Goal: Information Seeking & Learning: Find specific fact

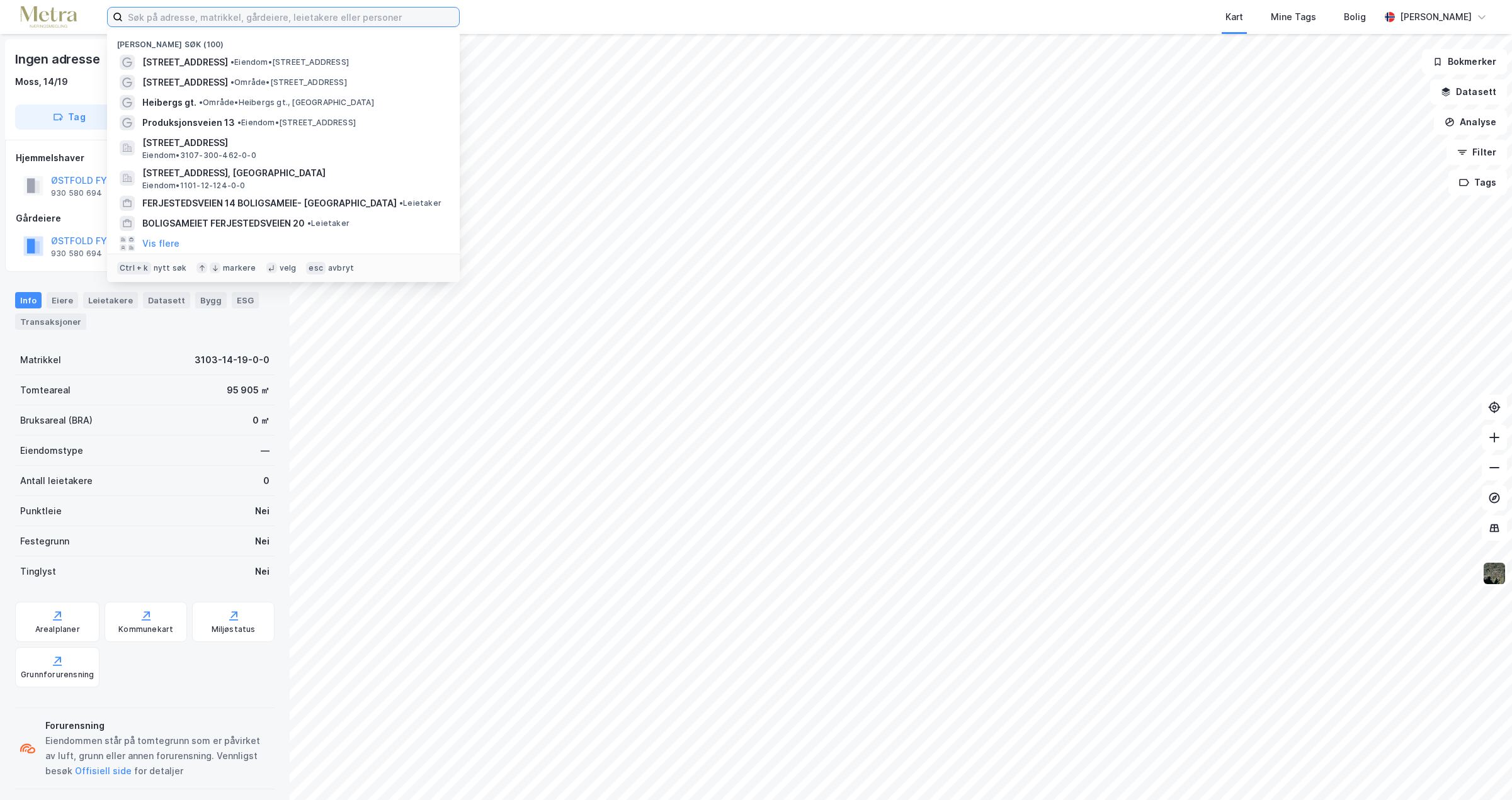
click at [167, 20] on input at bounding box center [291, 17] width 336 height 19
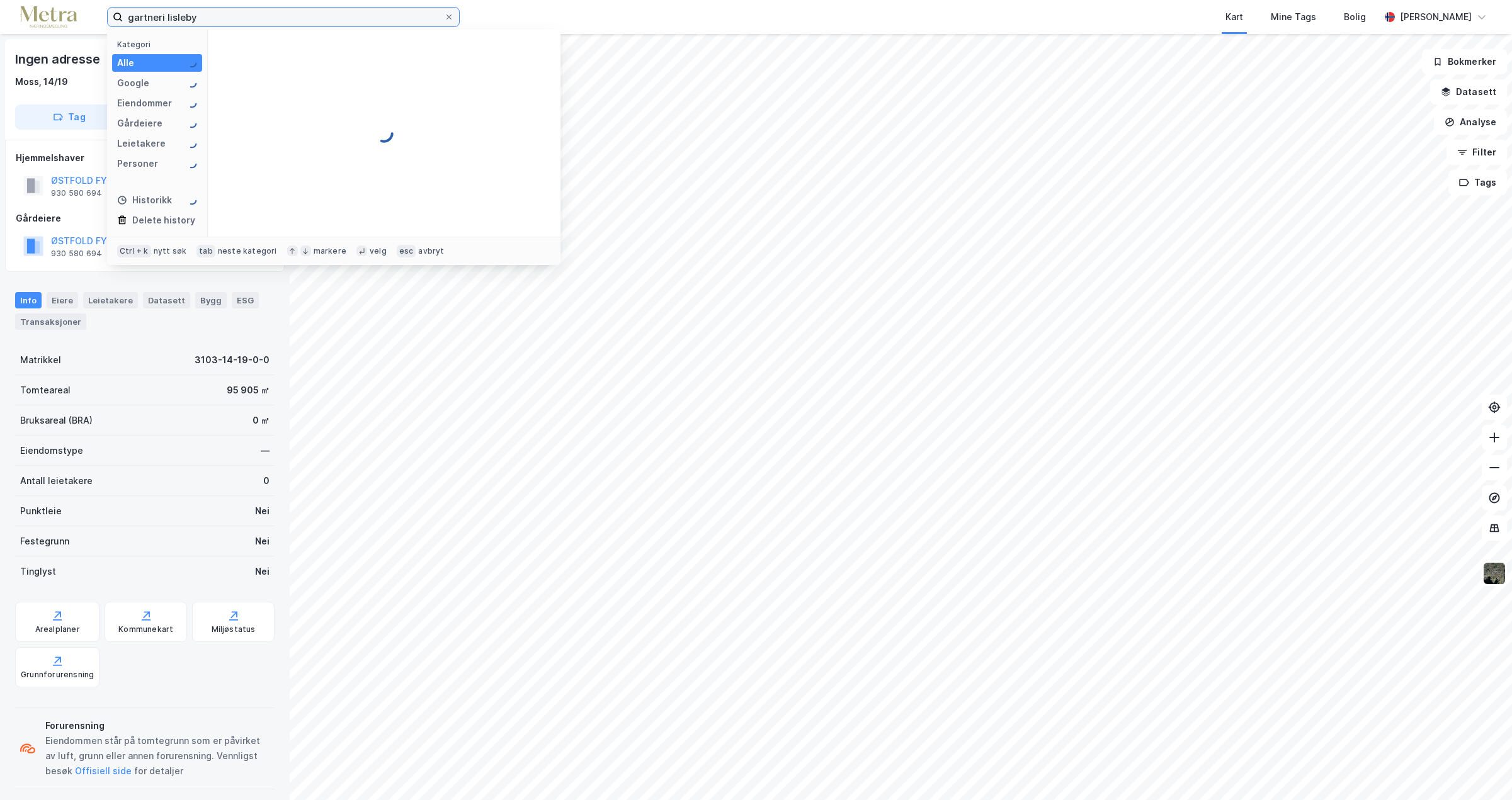
type input "gartneri lisleby"
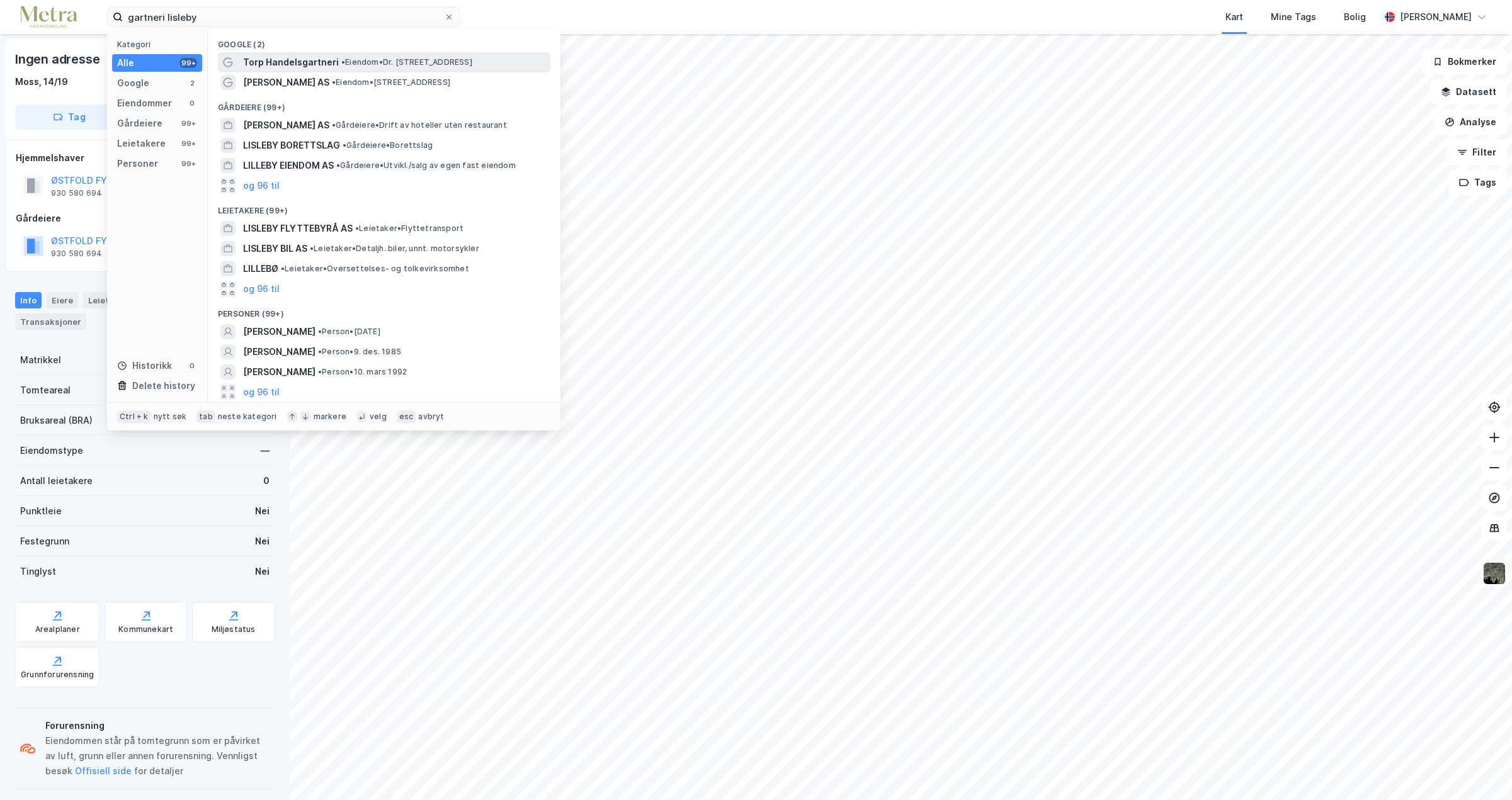
click at [300, 59] on span "Torp Handelsgartneri" at bounding box center [291, 62] width 96 height 15
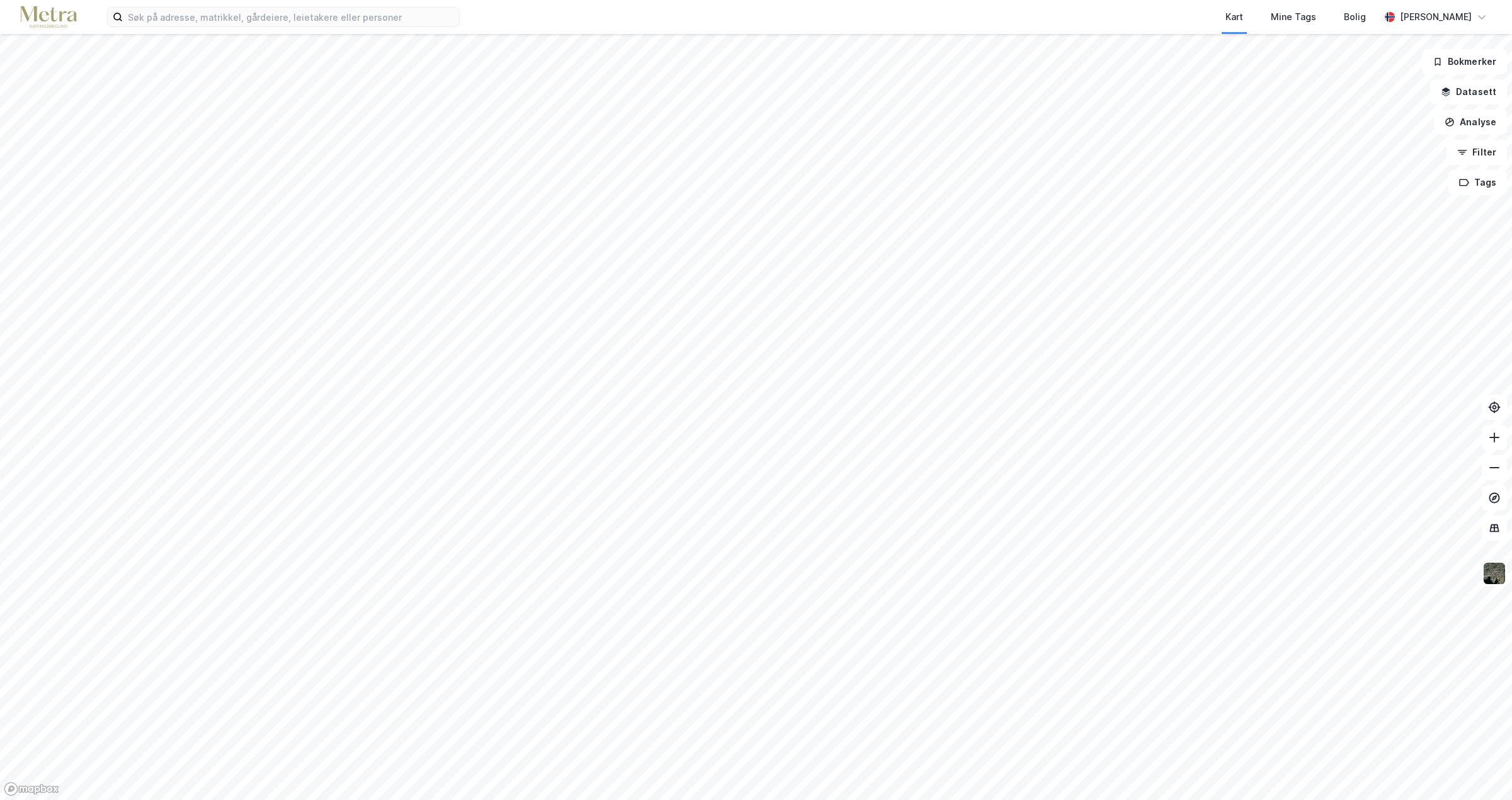
click at [159, 6] on div "Kart Mine Tags Bolig [PERSON_NAME]" at bounding box center [756, 17] width 1512 height 34
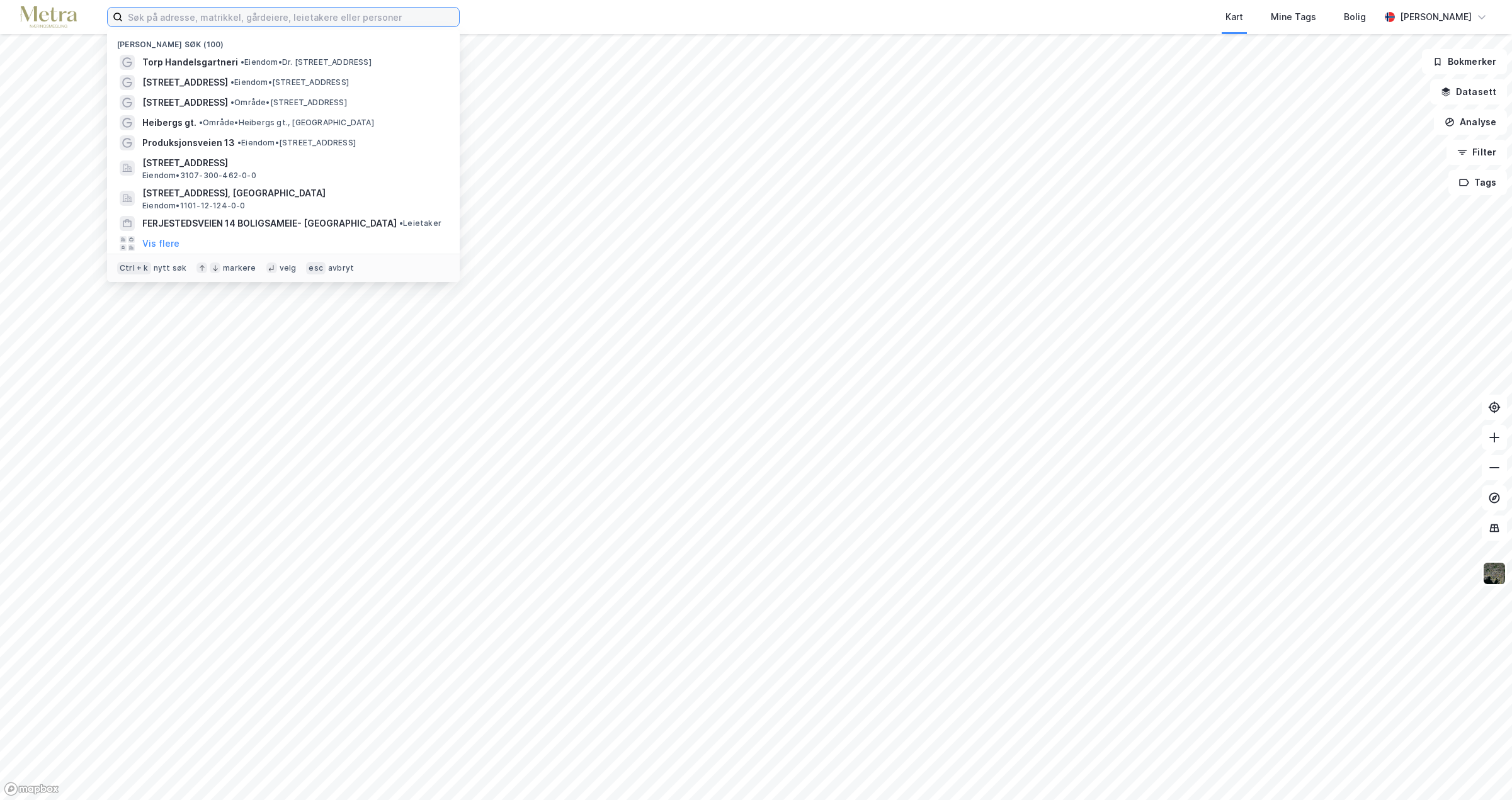
click at [164, 18] on input at bounding box center [291, 17] width 336 height 19
click at [196, 65] on span "Torp Handelsgartneri" at bounding box center [190, 62] width 96 height 15
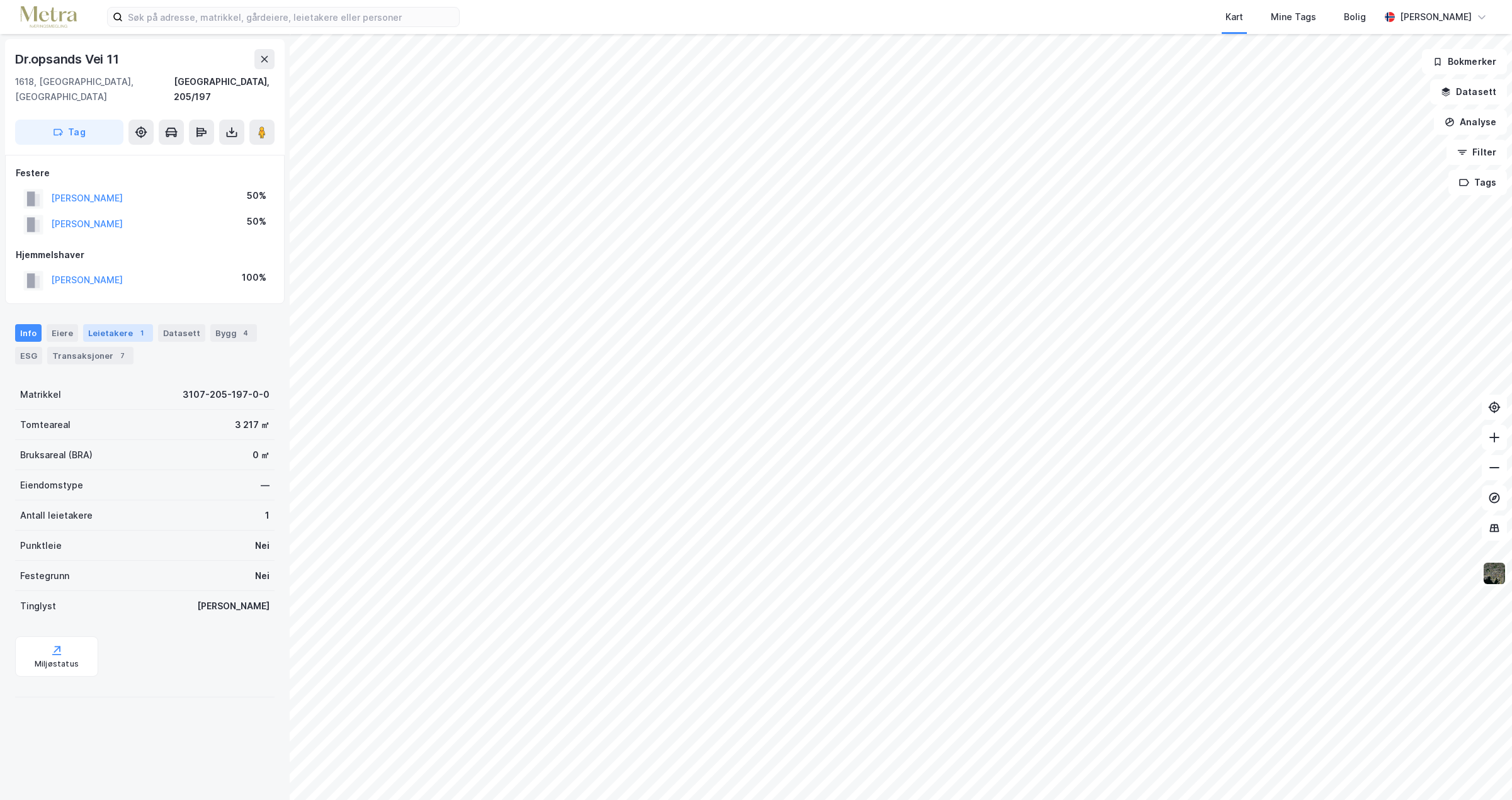
click at [109, 324] on div "Leietakere 1" at bounding box center [118, 333] width 70 height 18
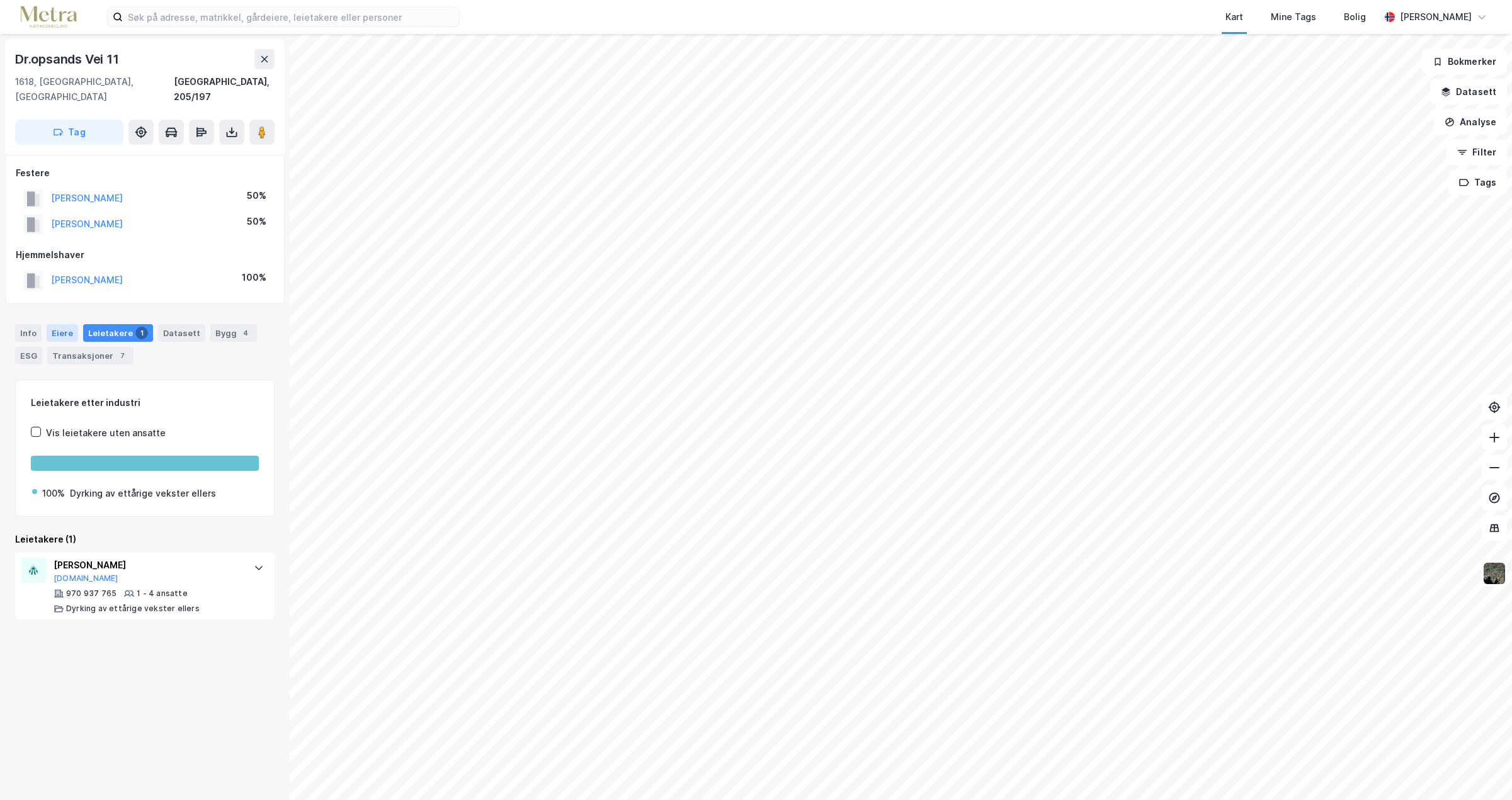
click at [59, 324] on div "Eiere" at bounding box center [62, 333] width 32 height 18
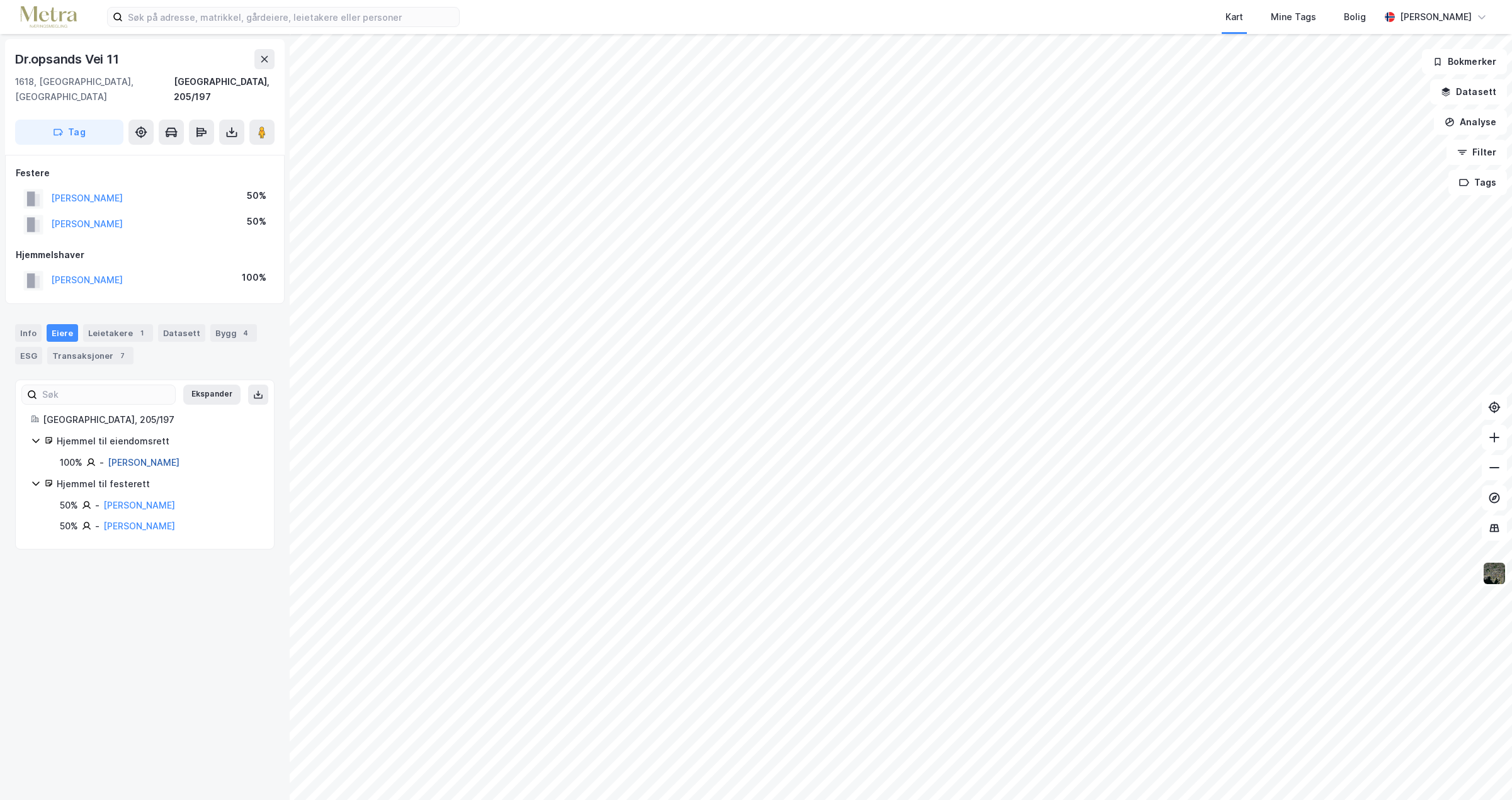
drag, startPoint x: 213, startPoint y: 452, endPoint x: 109, endPoint y: 447, distance: 104.1
click at [109, 455] on div "100% - [PERSON_NAME]" at bounding box center [159, 463] width 199 height 15
drag, startPoint x: 109, startPoint y: 447, endPoint x: 137, endPoint y: 447, distance: 28.0
copy link "[PERSON_NAME]"
